Goal: Task Accomplishment & Management: Manage account settings

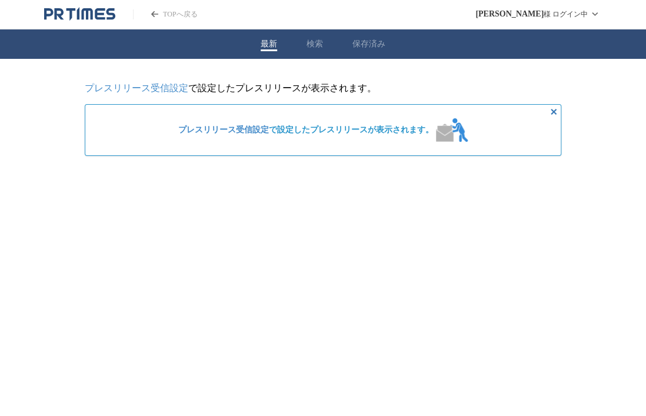
click at [170, 88] on link "プレスリリース受信設定" at bounding box center [136, 88] width 103 height 10
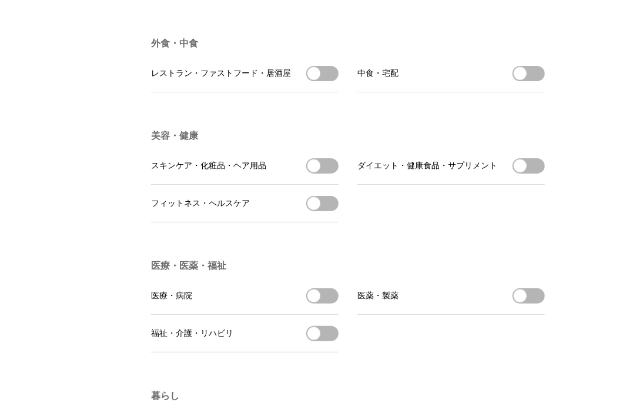
scroll to position [1882, 0]
click at [320, 80] on span "button" at bounding box center [314, 73] width 13 height 13
click at [313, 81] on button "レストラン・ファストフード・居酒屋の受信を解除" at bounding box center [322, 73] width 32 height 15
click at [319, 80] on span "button" at bounding box center [314, 73] width 13 height 13
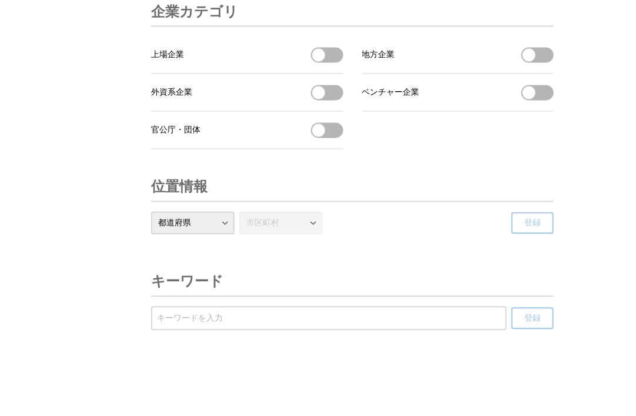
scroll to position [4022, 0]
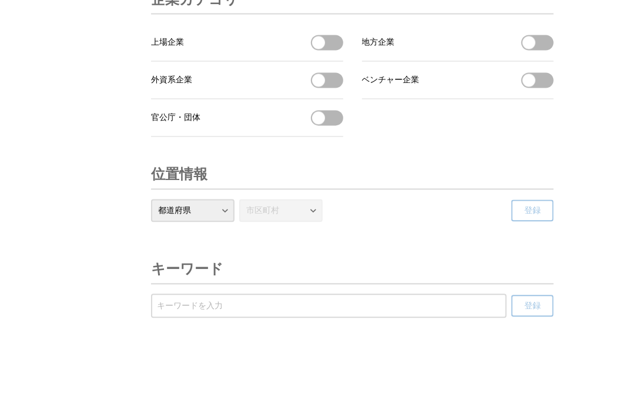
click at [319, 305] on input "受信するキーワードを登録する" at bounding box center [329, 306] width 344 height 13
type input "新業態"
click at [539, 310] on span "登録" at bounding box center [533, 306] width 16 height 11
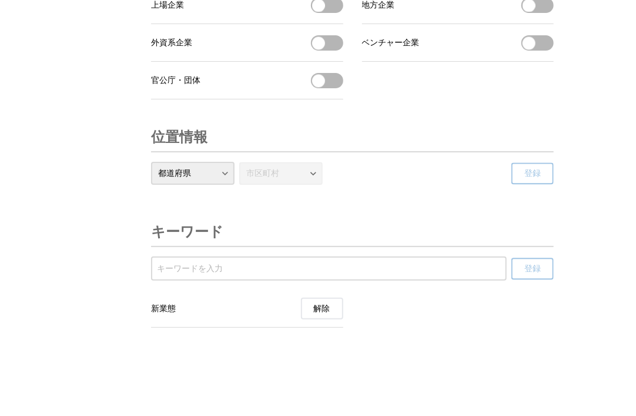
click at [421, 275] on input "受信するキーワードを登録する" at bounding box center [329, 268] width 344 height 13
click at [169, 185] on select "都道府県 北海道 青森県 岩手県 宮城県 秋田県 山形県 福島県 茨城県 栃木県 群馬県 埼玉県 千葉県 東京都 神奈川県 新潟県 富山県 石川県 福井県 山…" at bounding box center [192, 173] width 83 height 23
select select "13"
click at [151, 185] on select "都道府県 北海道 青森県 岩手県 宮城県 秋田県 山形県 福島県 茨城県 栃木県 群馬県 埼玉県 千葉県 東京都 神奈川県 新潟県 富山県 石川県 福井県 山…" at bounding box center [192, 173] width 83 height 23
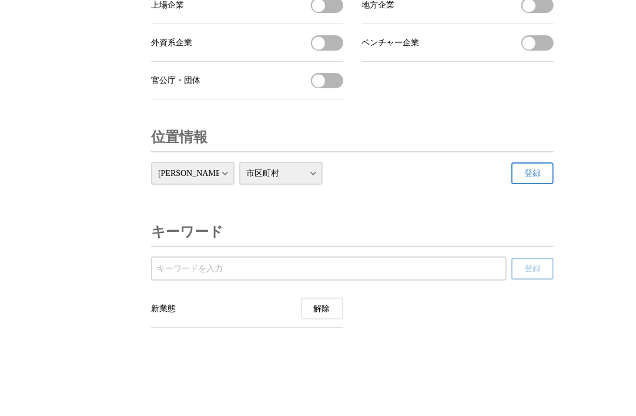
click at [259, 185] on select "市区町村 千代田区 中央区 港区 新宿区 文京区 台東区 墨田区 江東区 品川区 目黒区 大田区 世田谷区 渋谷区 中野区 杉並区 豊島区 北区 荒川区 板橋…" at bounding box center [280, 173] width 83 height 23
select select "13104"
click at [239, 185] on select "市区町村 千代田区 中央区 港区 新宿区 文京区 台東区 墨田区 江東区 品川区 目黒区 大田区 世田谷区 渋谷区 中野区 杉並区 豊島区 北区 荒川区 板橋…" at bounding box center [280, 173] width 83 height 23
click at [516, 184] on button "登録" at bounding box center [533, 173] width 42 height 22
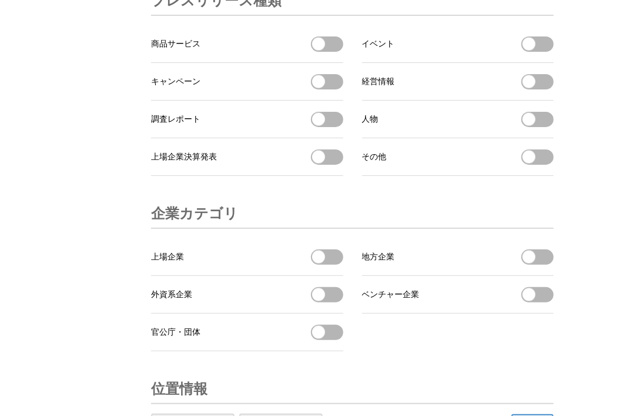
scroll to position [3728, 0]
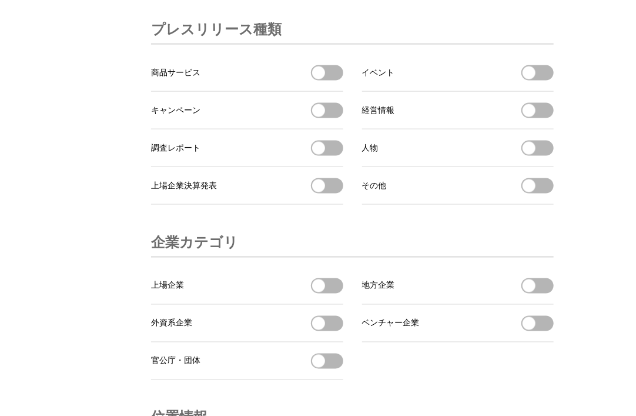
click at [536, 81] on button "イベントを受信する" at bounding box center [538, 72] width 32 height 15
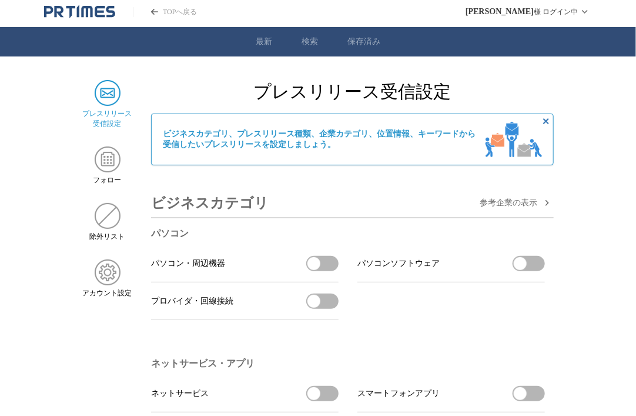
scroll to position [0, 0]
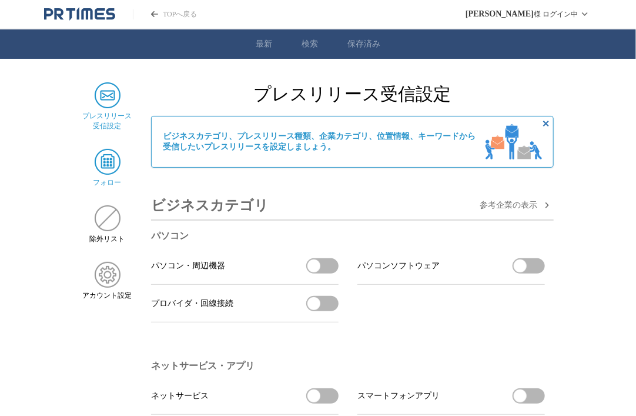
click at [109, 166] on img at bounding box center [108, 162] width 26 height 26
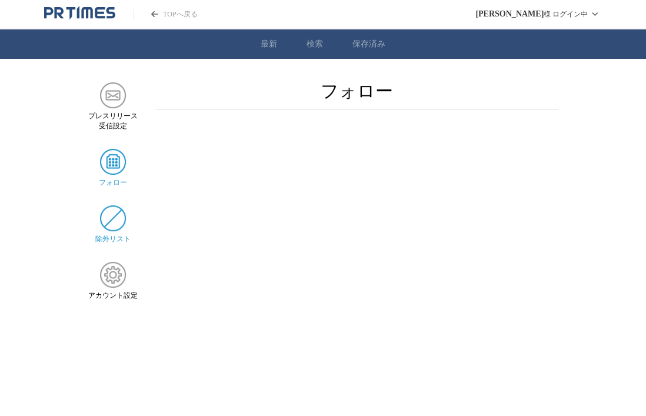
click at [110, 229] on img at bounding box center [113, 218] width 26 height 26
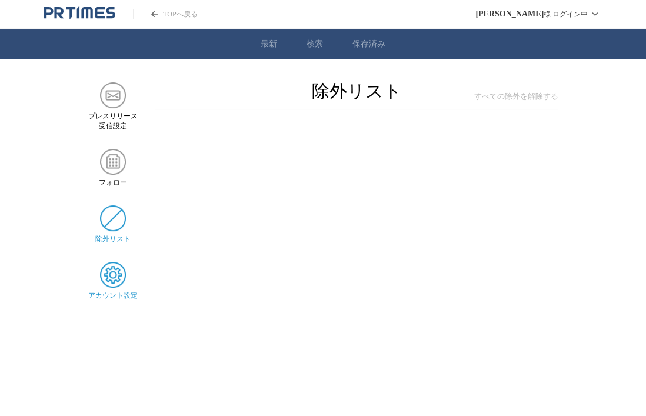
click at [111, 276] on img at bounding box center [113, 275] width 26 height 26
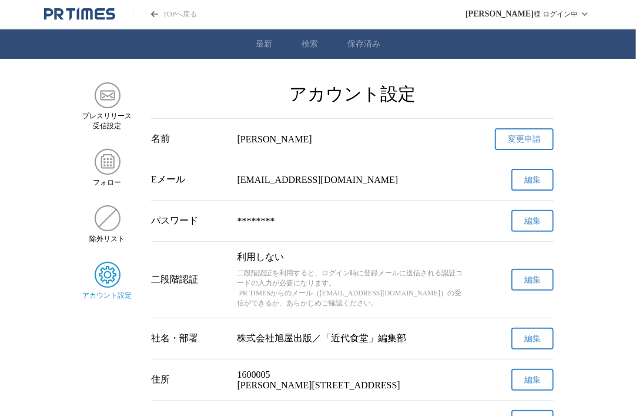
click at [84, 11] on icon "PR TIMESのトップページはこちら" at bounding box center [79, 14] width 71 height 14
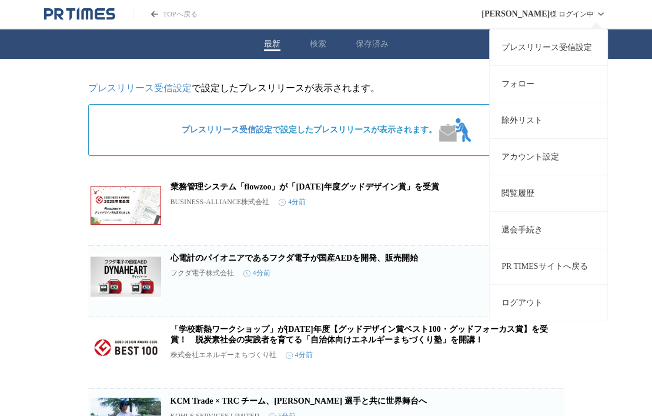
click at [549, 44] on link "プレスリリース受信設定" at bounding box center [549, 47] width 118 height 36
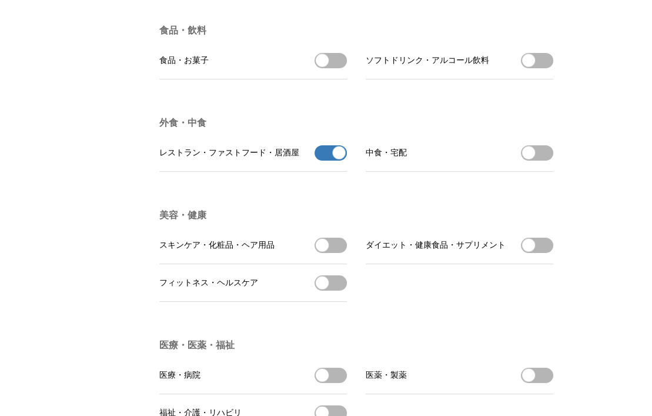
scroll to position [1823, 0]
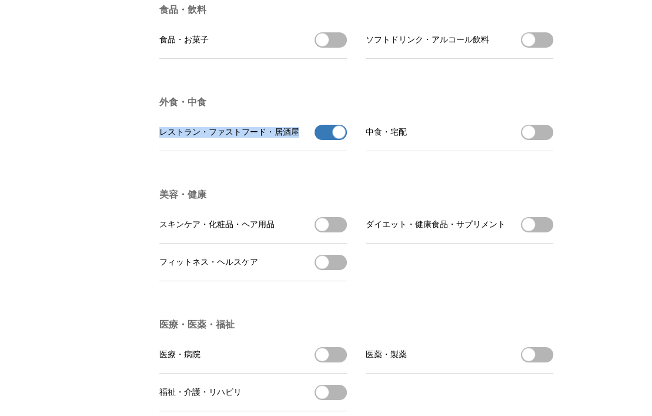
drag, startPoint x: 162, startPoint y: 155, endPoint x: 299, endPoint y: 153, distance: 136.4
click at [299, 138] on span "レストラン・ファストフード・居酒屋" at bounding box center [229, 132] width 140 height 11
copy span "レストラン・ファストフード・居酒屋"
drag, startPoint x: 279, startPoint y: 117, endPoint x: 246, endPoint y: 124, distance: 34.3
click at [273, 117] on li "外食・中食 レストラン・ファストフード・居酒屋 レストラン・ファストフード・居酒屋の受信を解除 中食・宅配 中食・宅配を受信する" at bounding box center [360, 124] width 403 height 92
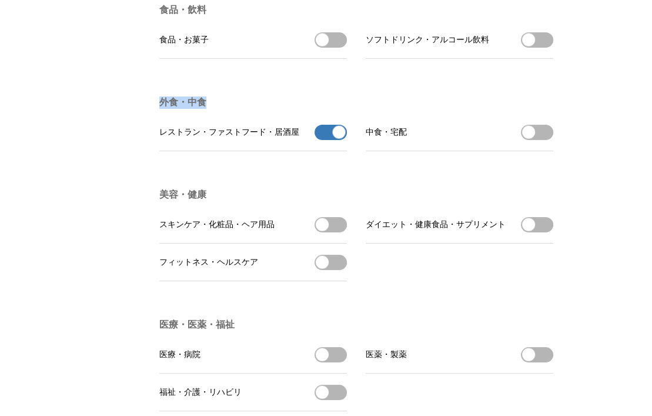
drag, startPoint x: 209, startPoint y: 126, endPoint x: 160, endPoint y: 129, distance: 49.4
click at [160, 109] on h3 "外食・中食" at bounding box center [356, 102] width 394 height 12
copy h3 "外食・中食"
drag, startPoint x: 330, startPoint y: 133, endPoint x: 334, endPoint y: 145, distance: 12.8
click at [330, 109] on h3 "外食・中食" at bounding box center [356, 102] width 394 height 12
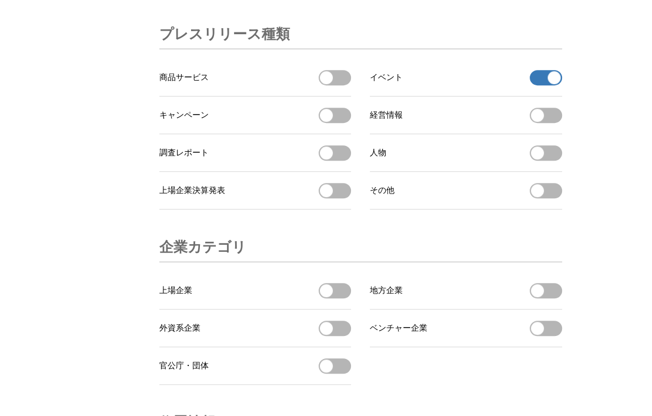
scroll to position [3686, 0]
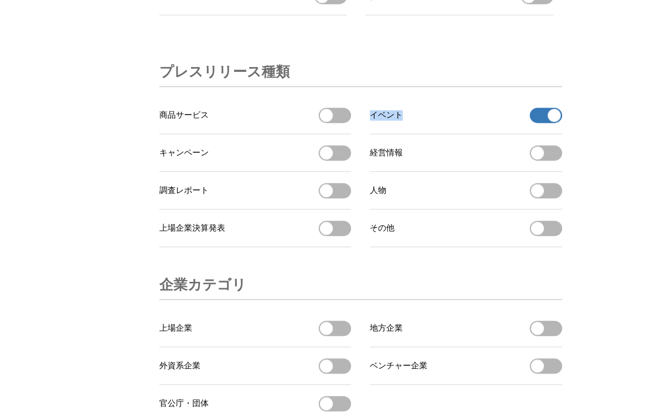
drag, startPoint x: 409, startPoint y: 166, endPoint x: 353, endPoint y: 169, distance: 55.4
click at [353, 169] on ul "商品サービス 商品サービスを受信する イベント イベントの受信を解除 キャンペーン キャンペーンを受信する 経営情報 経営情報を受信する 調査レポート 調査レ…" at bounding box center [360, 171] width 403 height 151
copy ul "イベント"
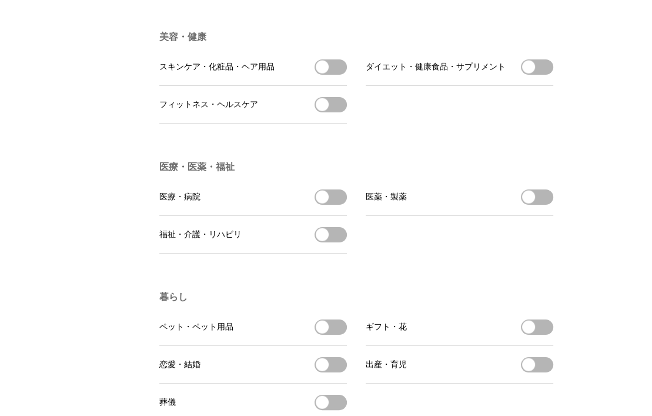
click at [614, 109] on main "プレスリリース 受信設定 フォロー 除外リスト アカウント設定 プレスリリース受信設定 ビジネスカテゴリ、プレスリリース種類、企業カテゴリ、位置情報、キーワー…" at bounding box center [326, 247] width 652 height 4291
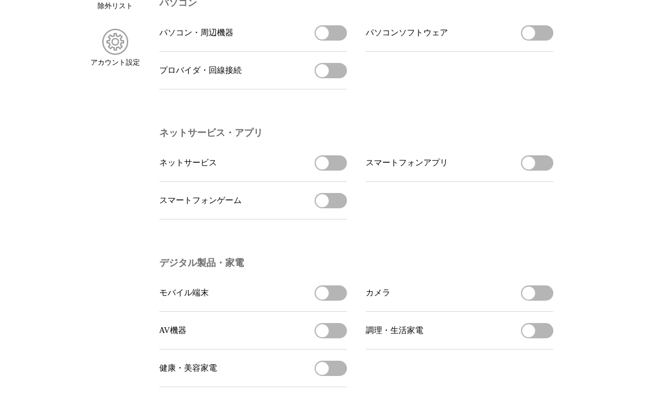
scroll to position [0, 0]
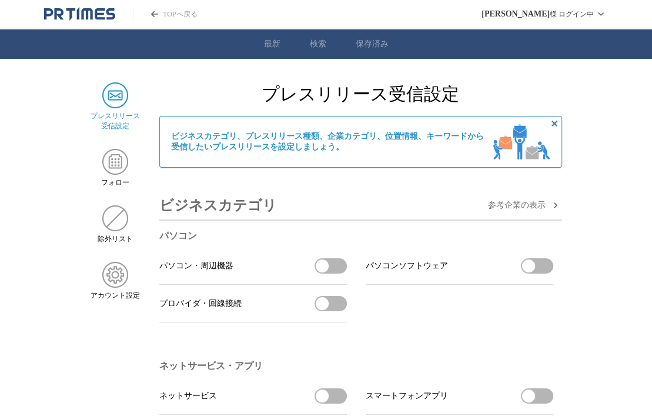
click at [86, 8] on icon "PR TIMESのトップページはこちら" at bounding box center [79, 14] width 71 height 14
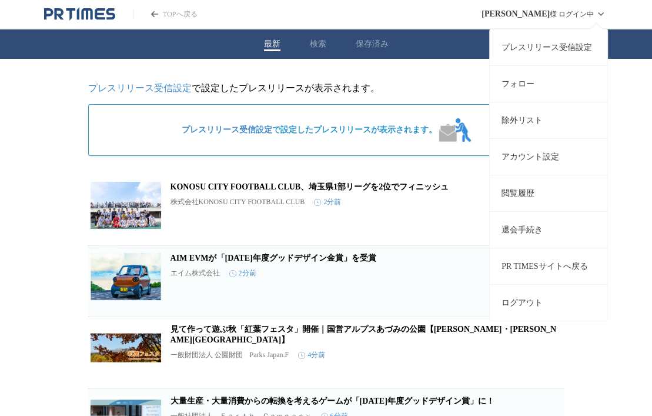
click at [532, 149] on link "アカウント設定" at bounding box center [549, 156] width 118 height 36
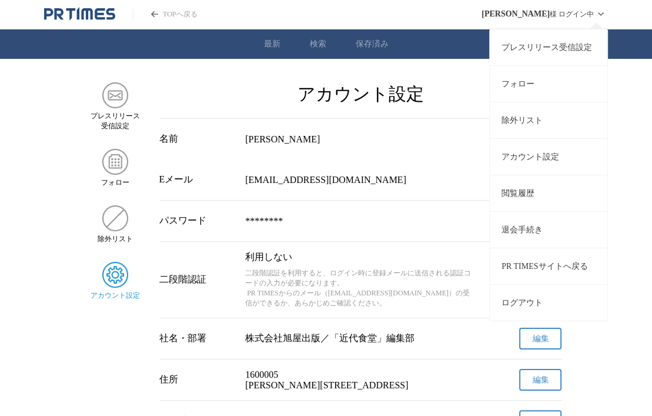
click at [525, 50] on link "プレスリリース受信設定" at bounding box center [549, 47] width 118 height 36
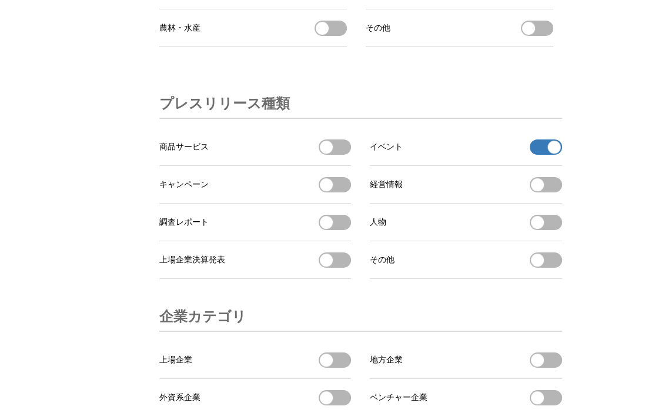
scroll to position [3627, 0]
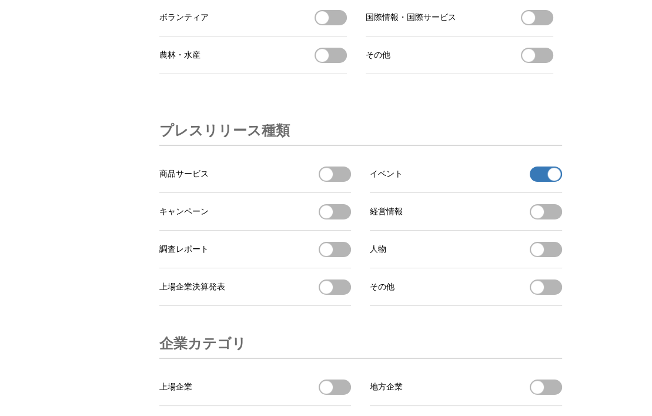
click at [551, 181] on span "button" at bounding box center [553, 174] width 13 height 13
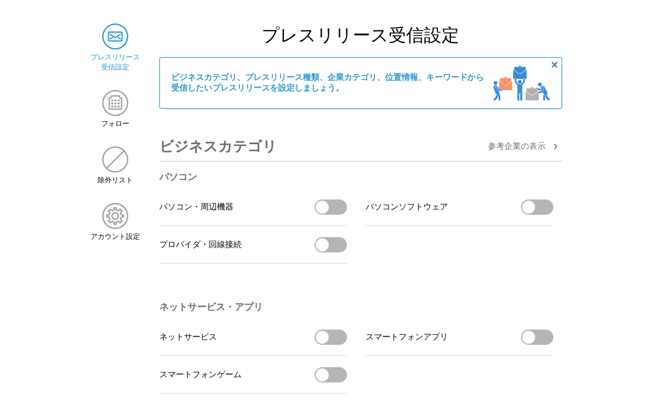
scroll to position [0, 0]
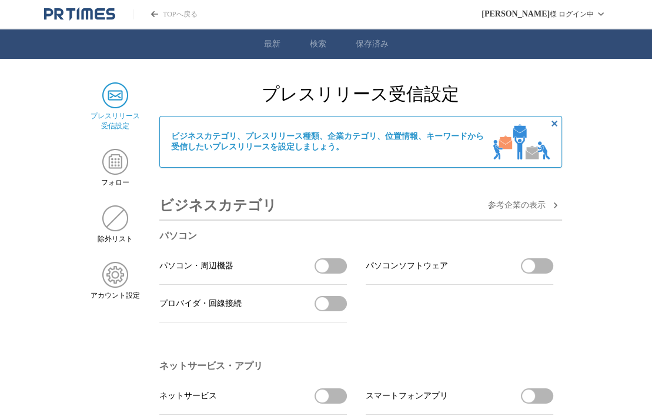
click at [163, 14] on link "TOPへ戻る" at bounding box center [165, 14] width 64 height 10
